Goal: Task Accomplishment & Management: Manage account settings

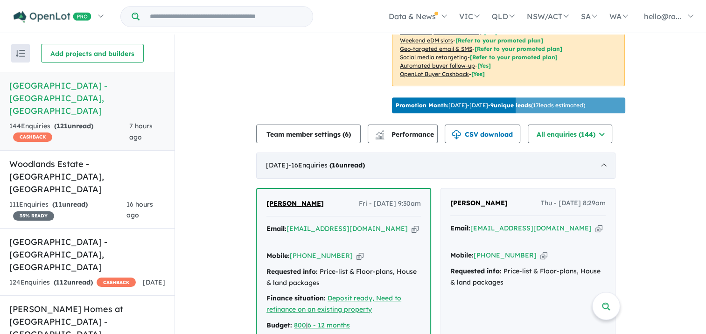
scroll to position [280, 0]
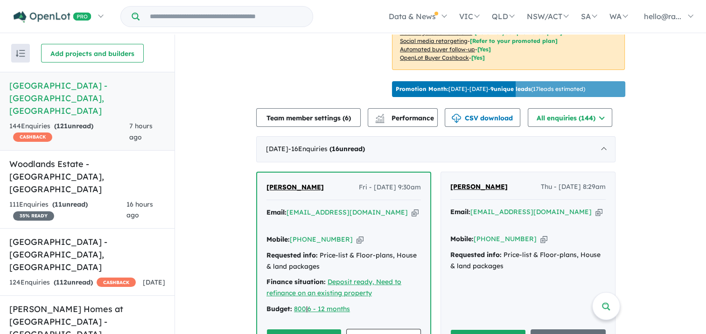
click at [412, 208] on icon "button" at bounding box center [415, 213] width 7 height 10
click at [356, 235] on icon "button" at bounding box center [359, 240] width 7 height 10
click at [401, 329] on link "View details ..." at bounding box center [383, 339] width 75 height 20
click at [114, 158] on h5 "Woodlands Estate - [GEOGRAPHIC_DATA] , [GEOGRAPHIC_DATA]" at bounding box center [87, 177] width 156 height 38
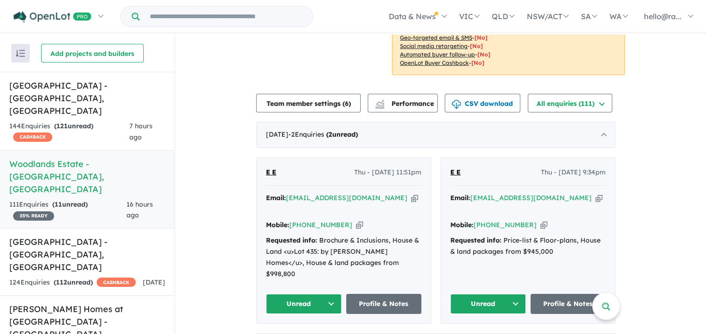
scroll to position [327, 0]
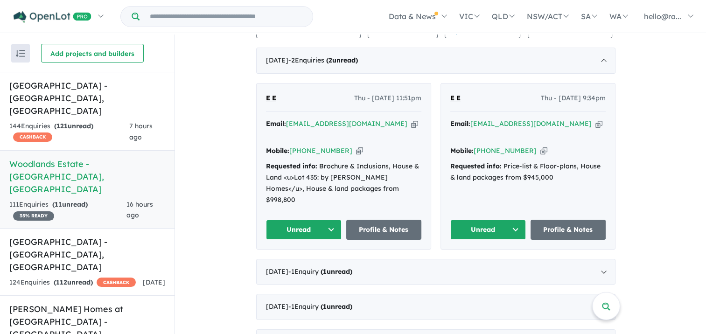
click at [361, 130] on div "Email: [EMAIL_ADDRESS][DOMAIN_NAME] Copied!" at bounding box center [343, 130] width 155 height 22
click at [411, 129] on icon "button" at bounding box center [414, 124] width 7 height 10
click at [356, 147] on icon "button" at bounding box center [359, 151] width 7 height 10
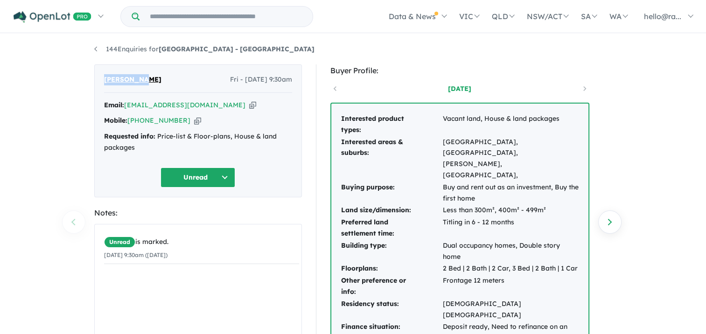
drag, startPoint x: 140, startPoint y: 80, endPoint x: 96, endPoint y: 74, distance: 45.2
click at [96, 74] on div "Tej Gudala Fri - 15/08/2025, 9:30am Email: arunshowri@gmail.com Copied! Mobile:…" at bounding box center [198, 130] width 208 height 133
drag, startPoint x: 96, startPoint y: 74, endPoint x: 119, endPoint y: 80, distance: 24.7
copy span "[PERSON_NAME]"
click at [249, 104] on icon "button" at bounding box center [252, 105] width 7 height 10
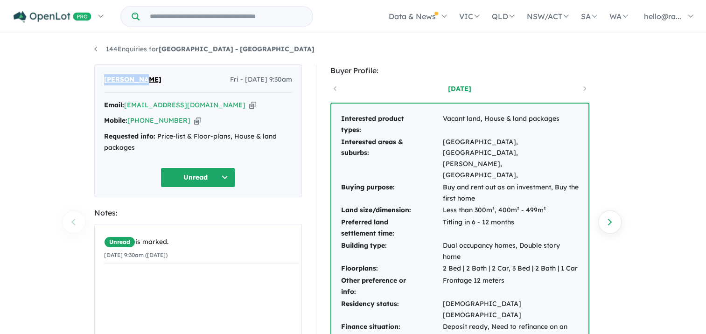
copy span "[PERSON_NAME]"
